Goal: Transaction & Acquisition: Obtain resource

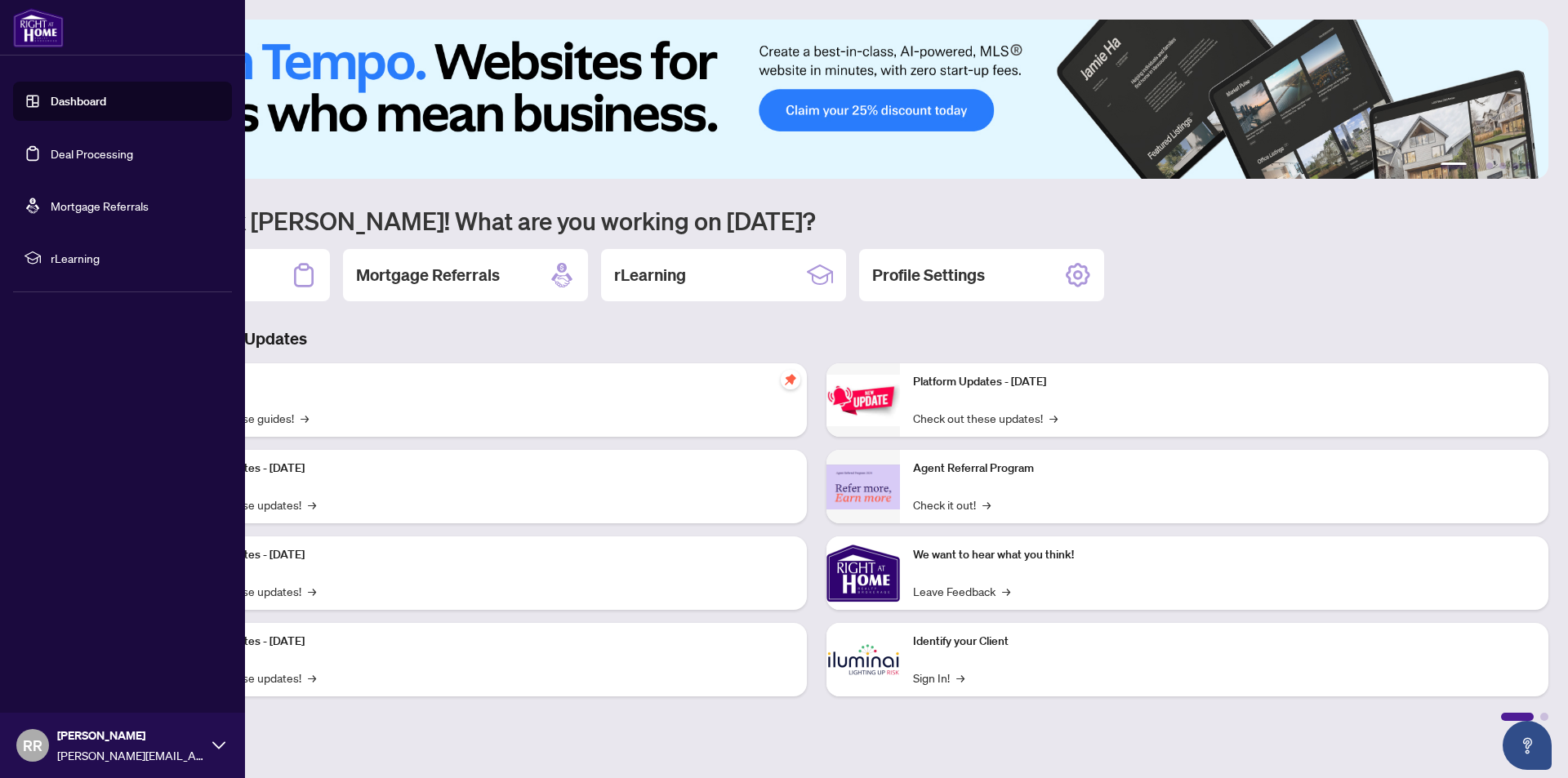
click at [106, 105] on link "Dashboard" at bounding box center [79, 101] width 56 height 15
click at [62, 102] on link "Dashboard" at bounding box center [79, 101] width 56 height 15
click at [51, 94] on link "Dashboard" at bounding box center [79, 101] width 56 height 15
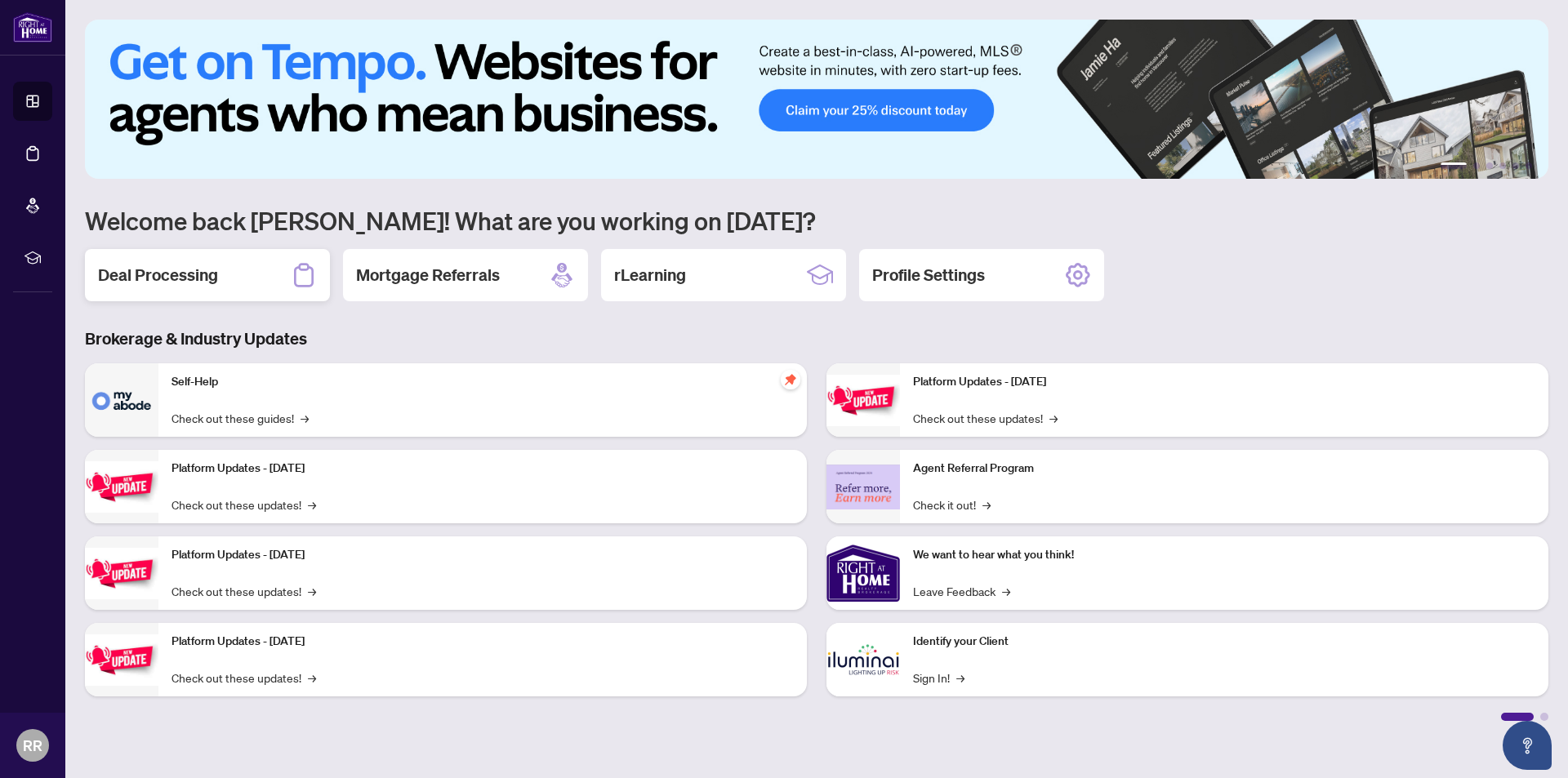
click at [183, 278] on h2 "Deal Processing" at bounding box center [158, 275] width 120 height 23
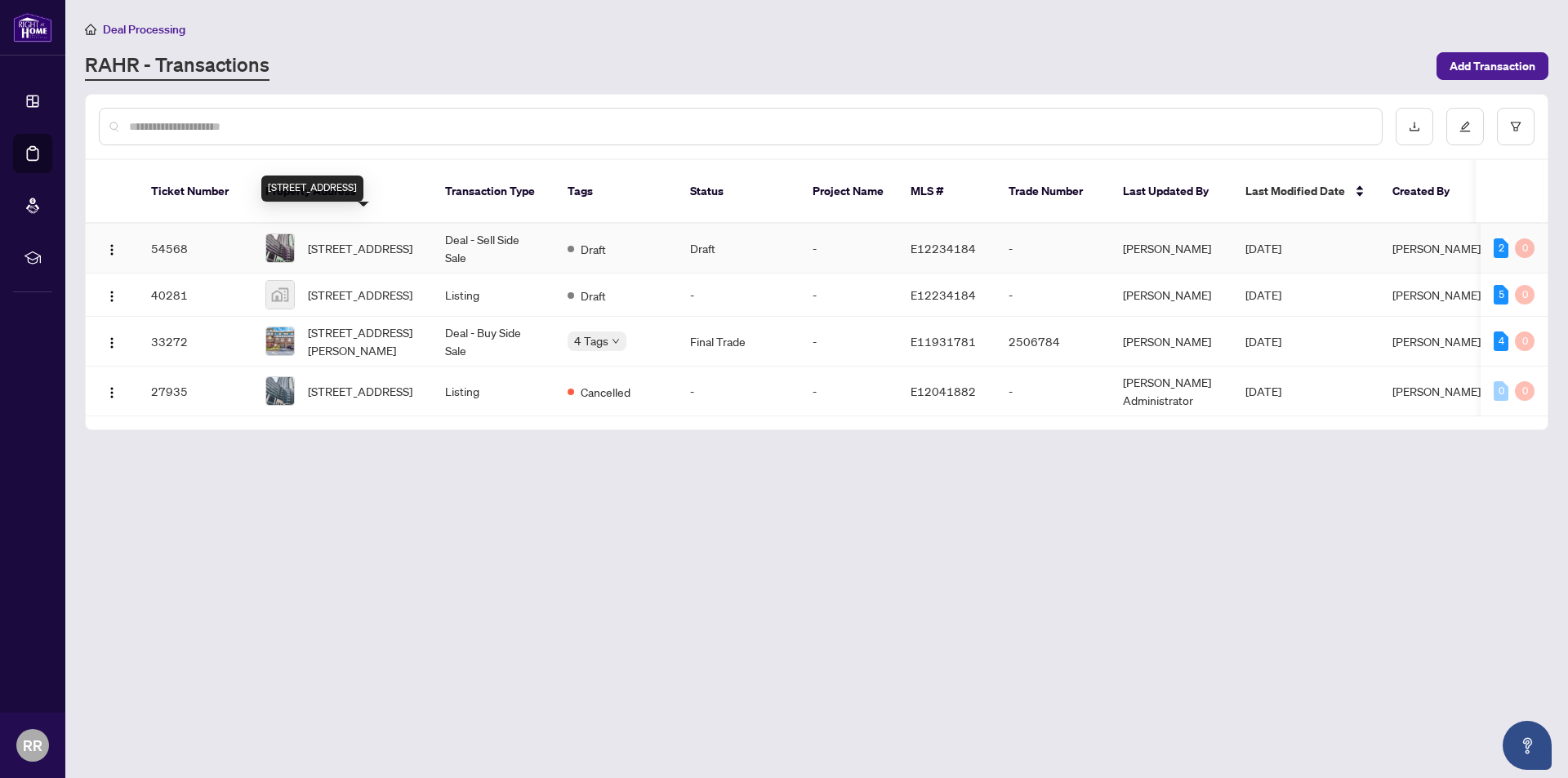
click at [379, 239] on span "[STREET_ADDRESS]" at bounding box center [359, 247] width 105 height 18
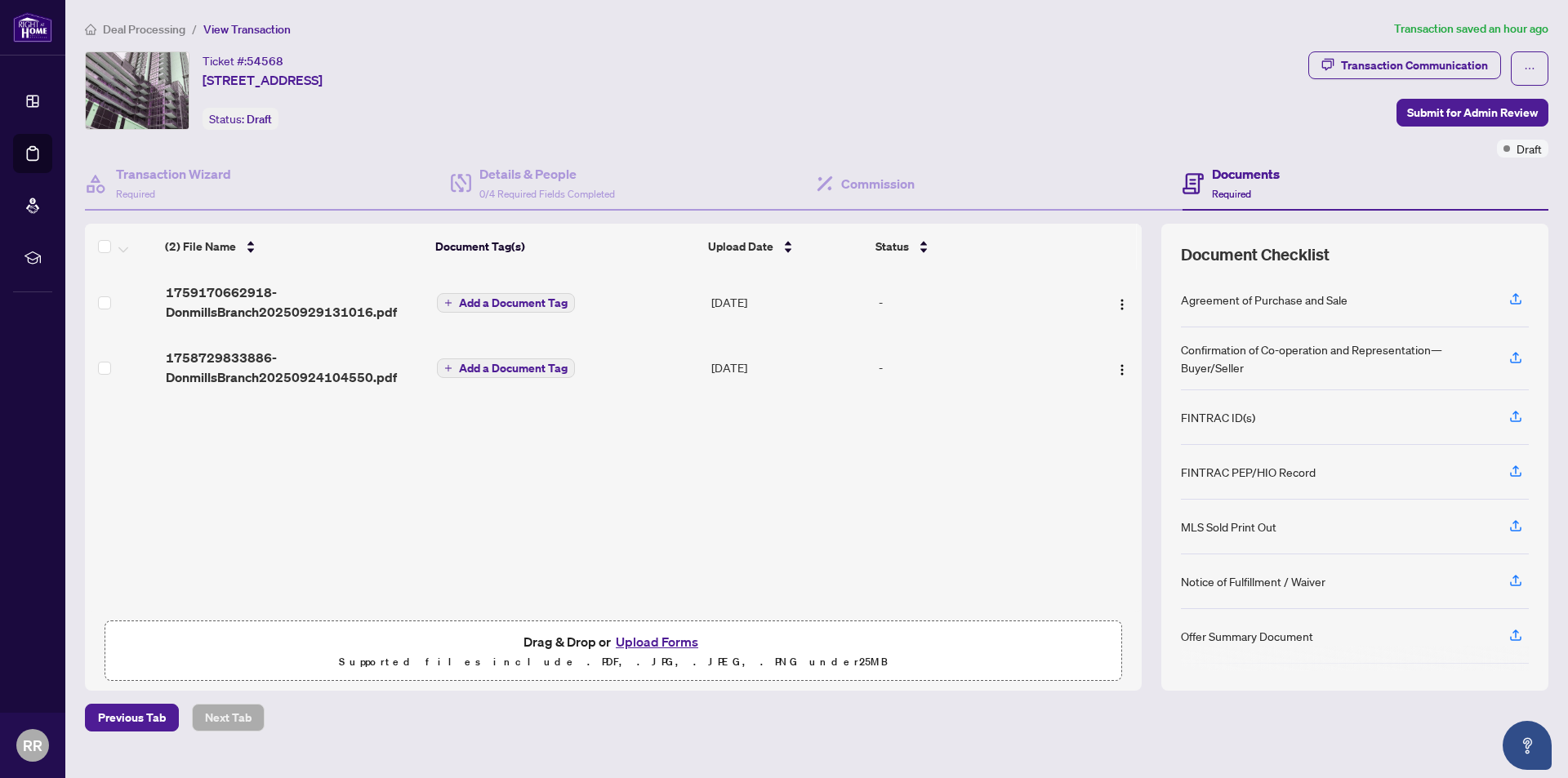
click at [94, 303] on td at bounding box center [122, 302] width 74 height 66
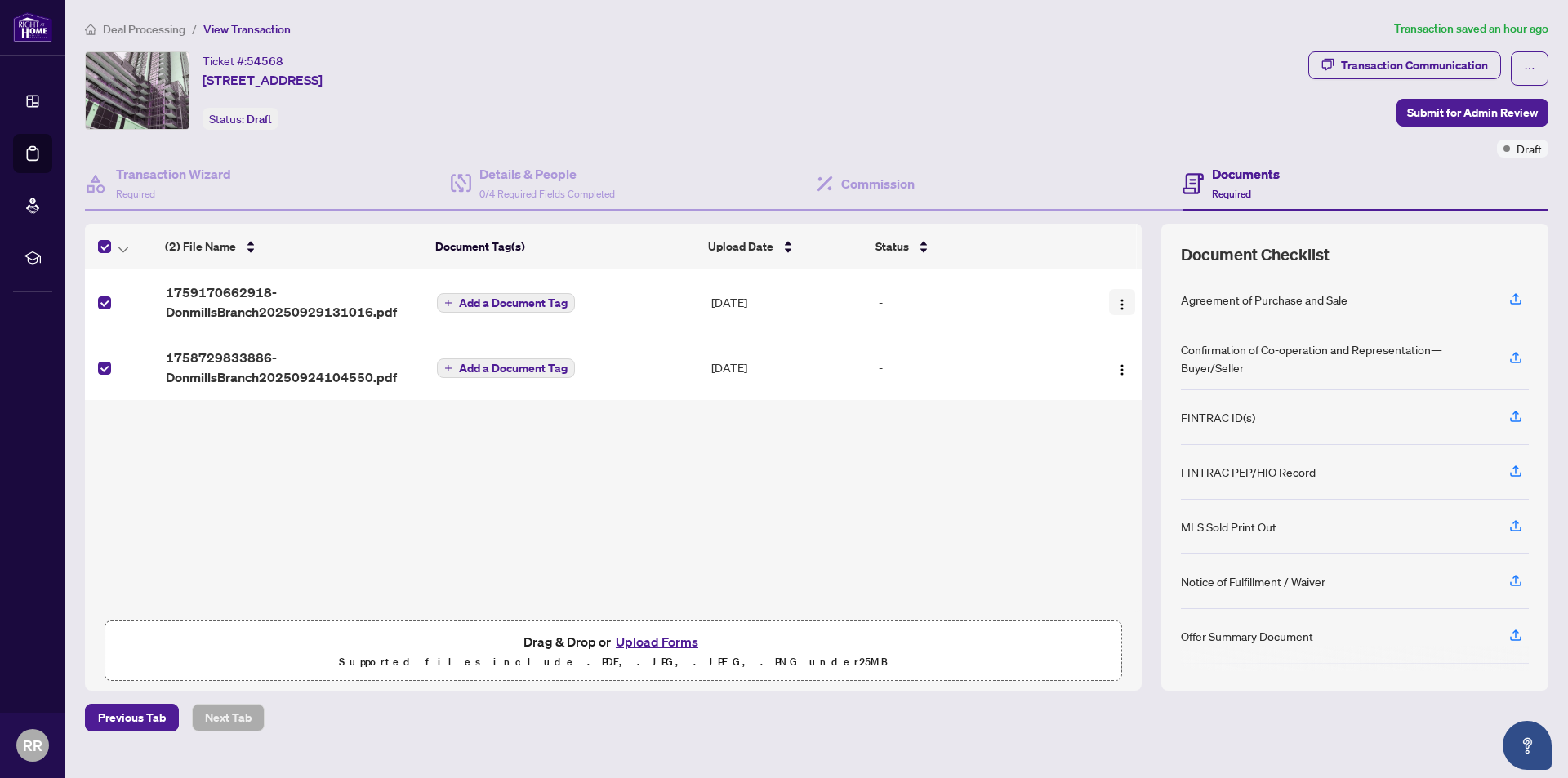
click at [1120, 307] on img "button" at bounding box center [1122, 305] width 13 height 13
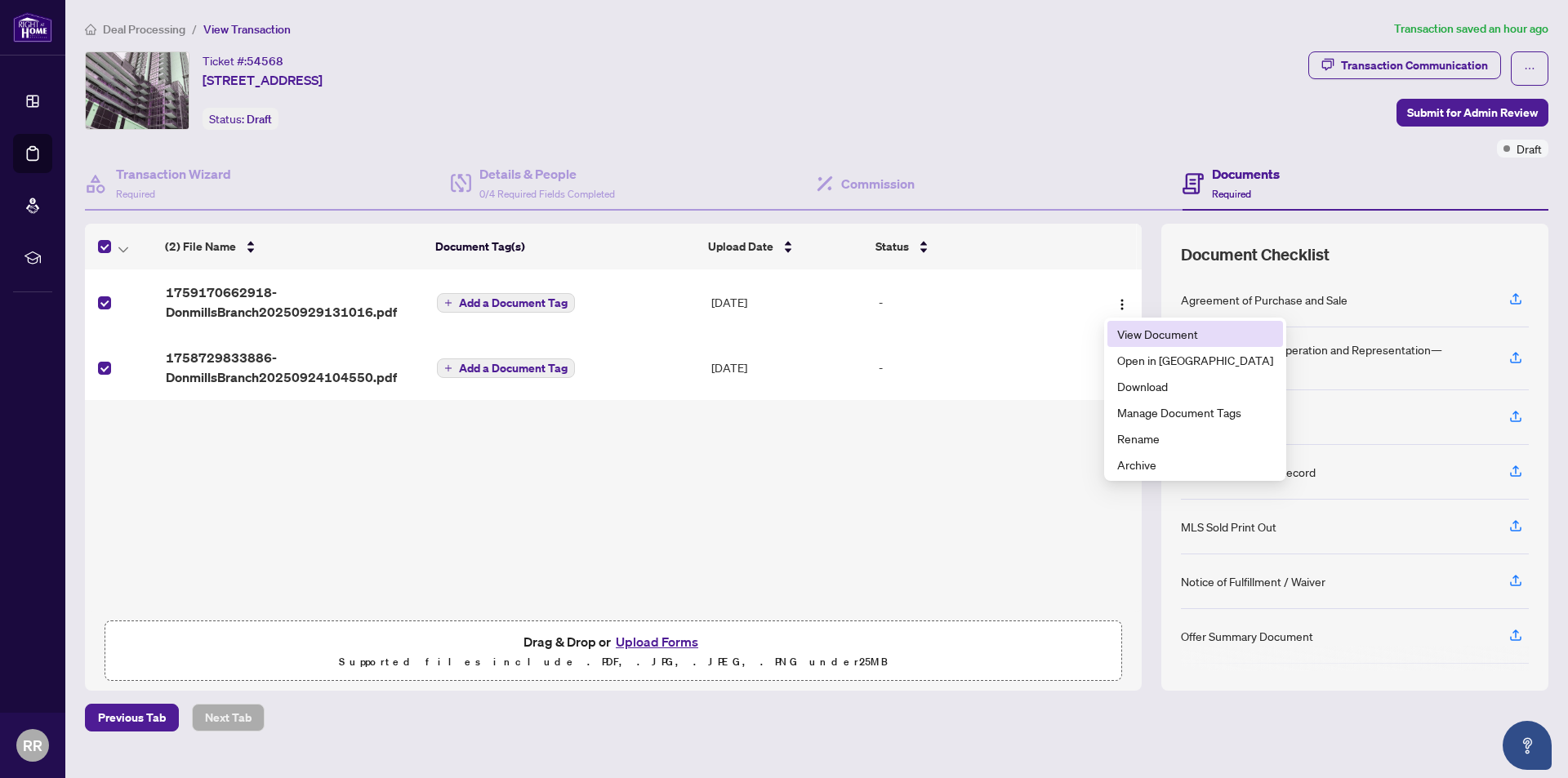
click at [1135, 333] on span "View Document" at bounding box center [1195, 333] width 156 height 18
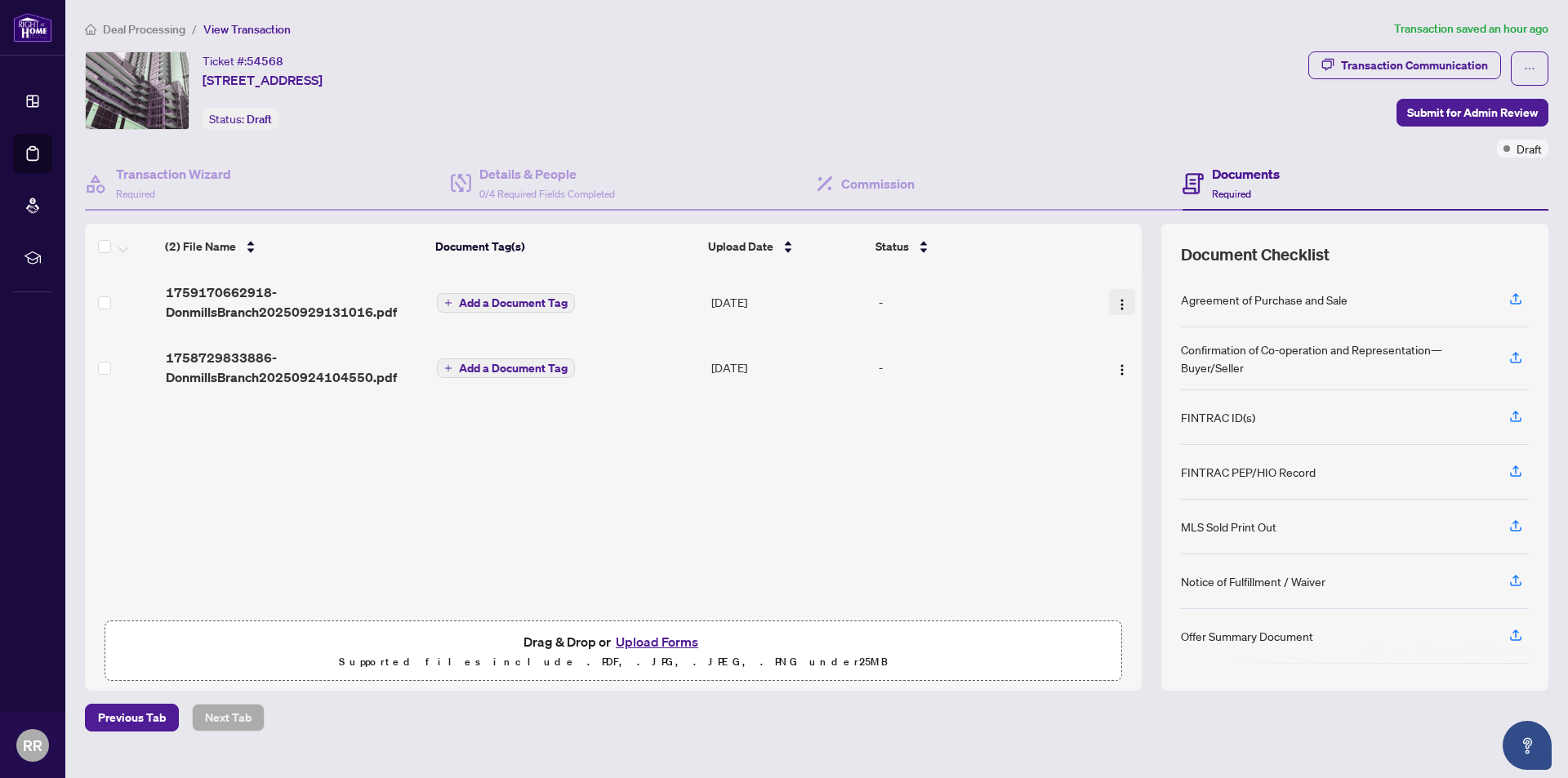
click at [1115, 298] on img "button" at bounding box center [1122, 305] width 13 height 13
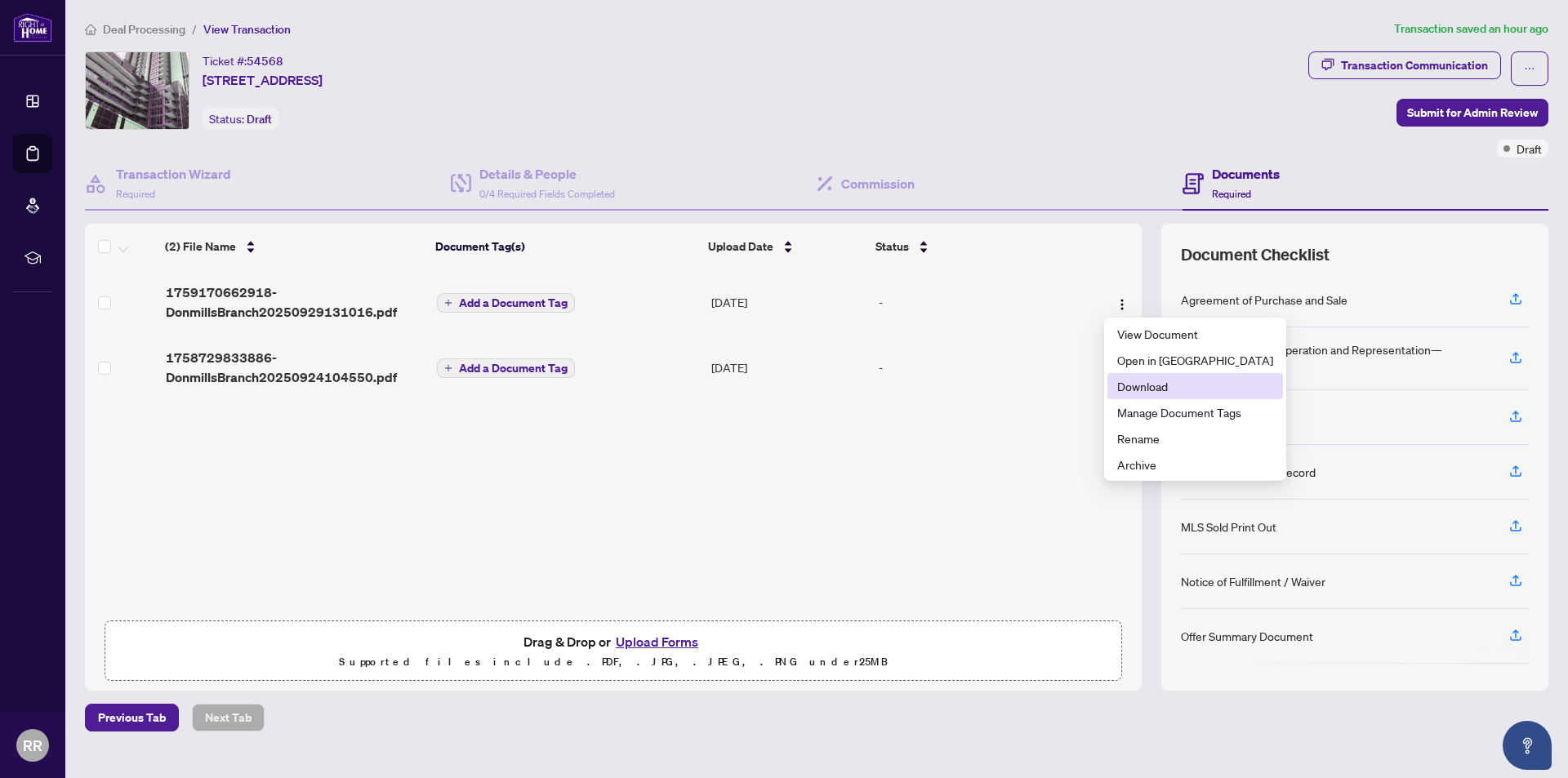
click at [1148, 376] on li "Download" at bounding box center [1195, 386] width 176 height 26
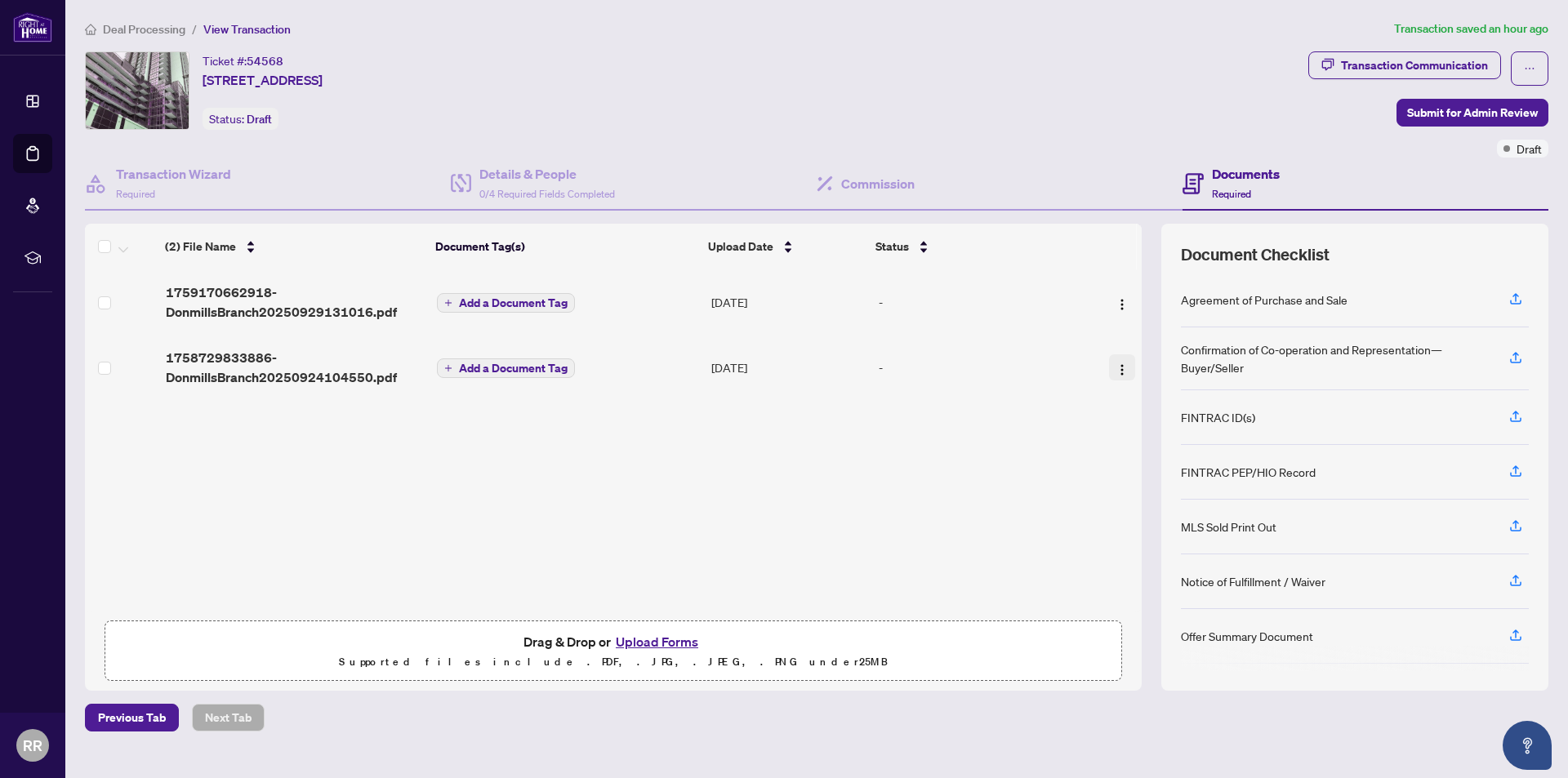
click at [1121, 370] on img "button" at bounding box center [1122, 370] width 13 height 13
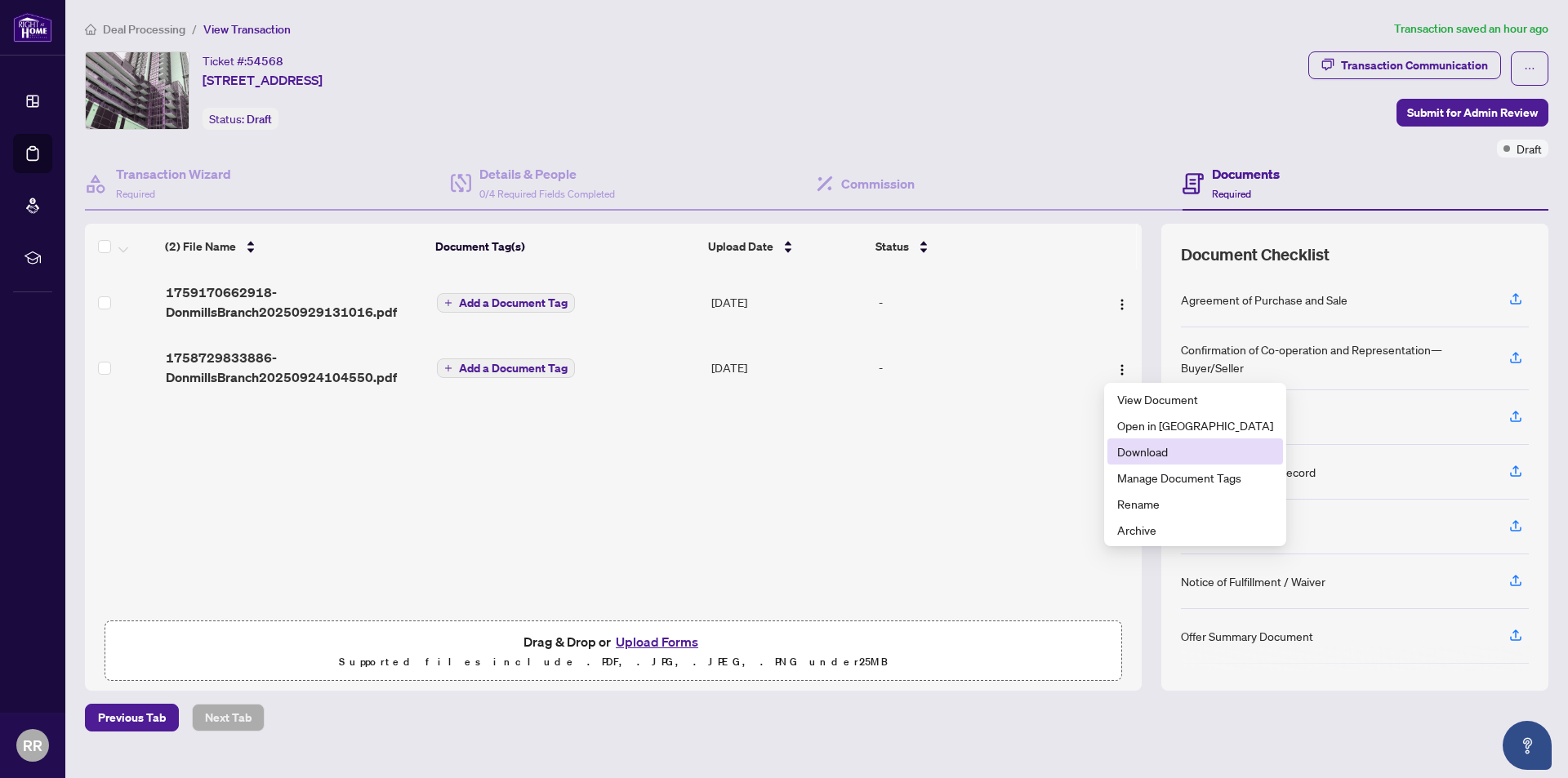
click at [1160, 458] on span "Download" at bounding box center [1195, 451] width 156 height 18
